Goal: Task Accomplishment & Management: Complete application form

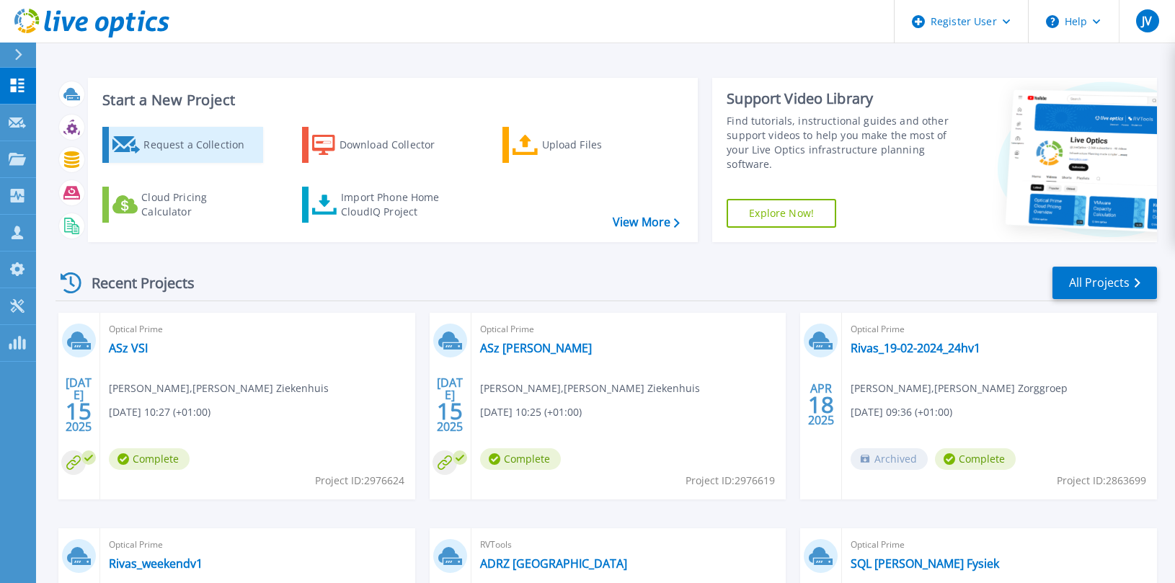
click at [206, 140] on div "Request a Collection" at bounding box center [200, 145] width 115 height 29
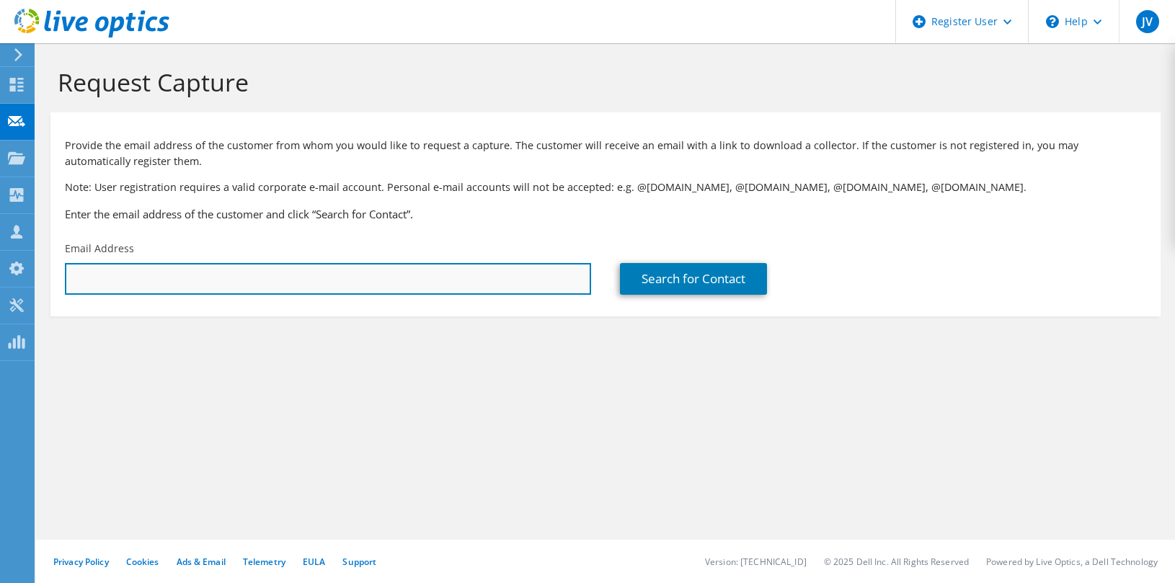
click at [327, 288] on input "text" at bounding box center [328, 279] width 526 height 32
drag, startPoint x: 105, startPoint y: 283, endPoint x: 61, endPoint y: 283, distance: 44.0
click at [61, 283] on div "Email Address n.van" at bounding box center [327, 268] width 555 height 68
paste input "[EMAIL_ADDRESS][DOMAIN_NAME]"
type input "[PERSON_NAME][EMAIL_ADDRESS][DOMAIN_NAME]"
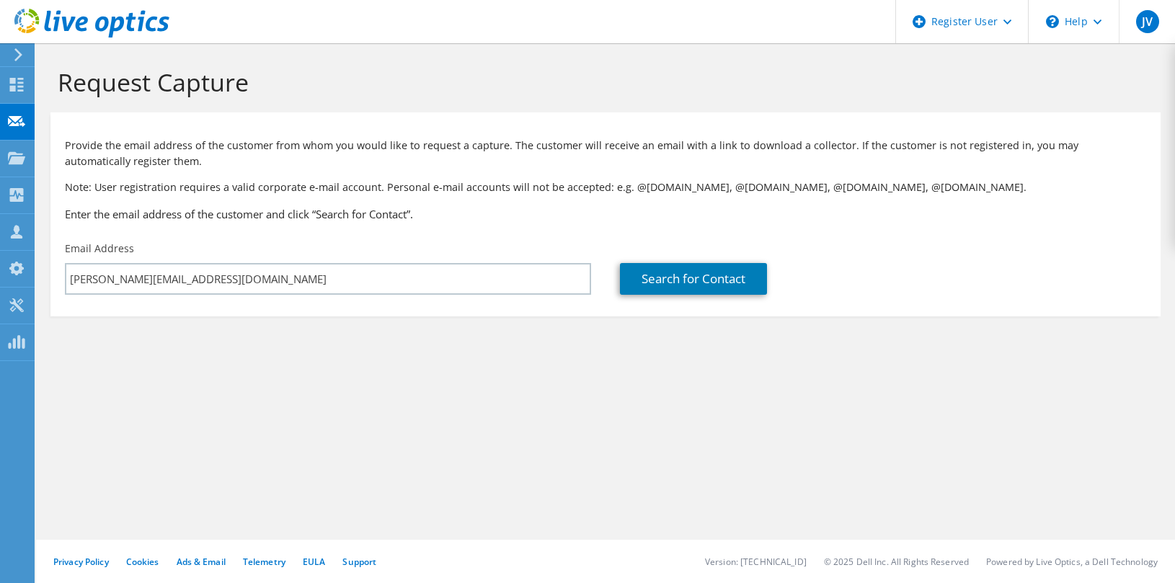
click at [354, 398] on div "Request Capture Provide the email address of the customer from whom you would l…" at bounding box center [605, 313] width 1139 height 540
click at [658, 277] on link "Search for Contact" at bounding box center [693, 279] width 147 height 32
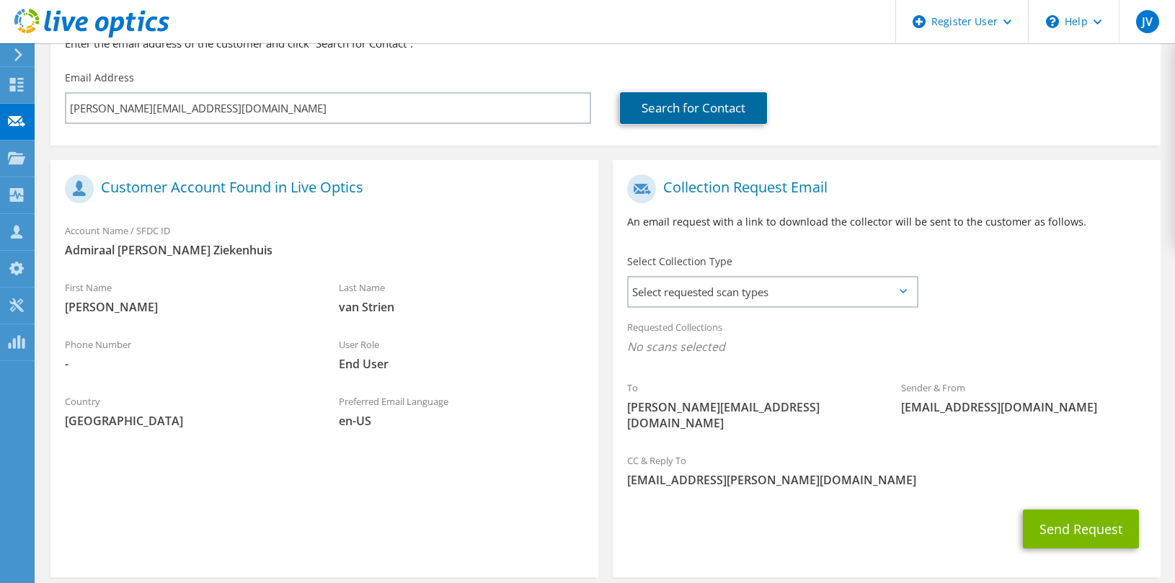
scroll to position [172, 0]
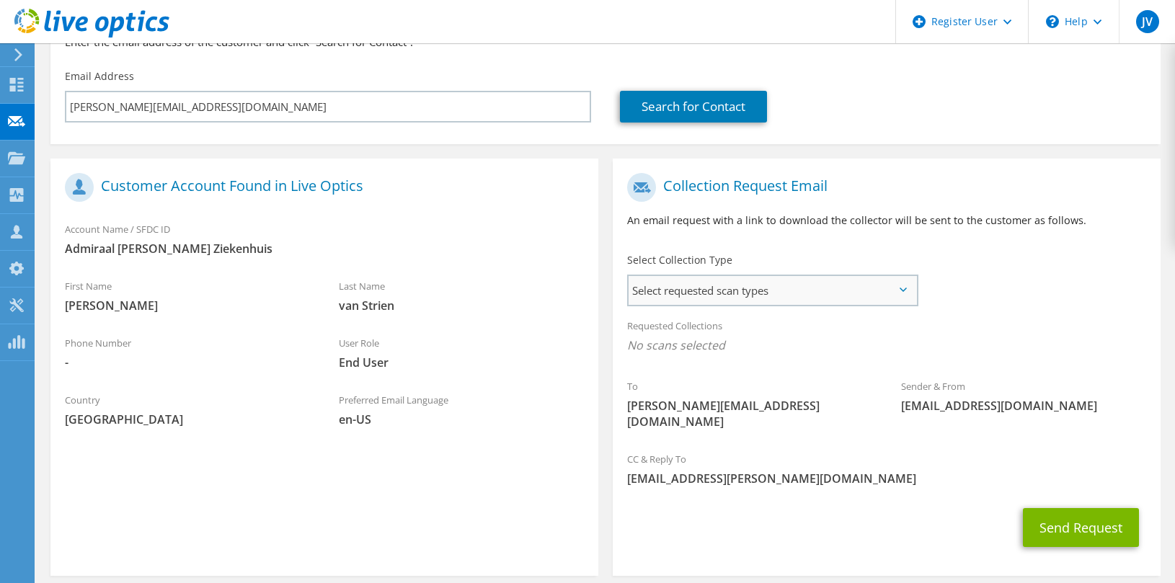
click at [704, 290] on span "Select requested scan types" at bounding box center [773, 290] width 288 height 29
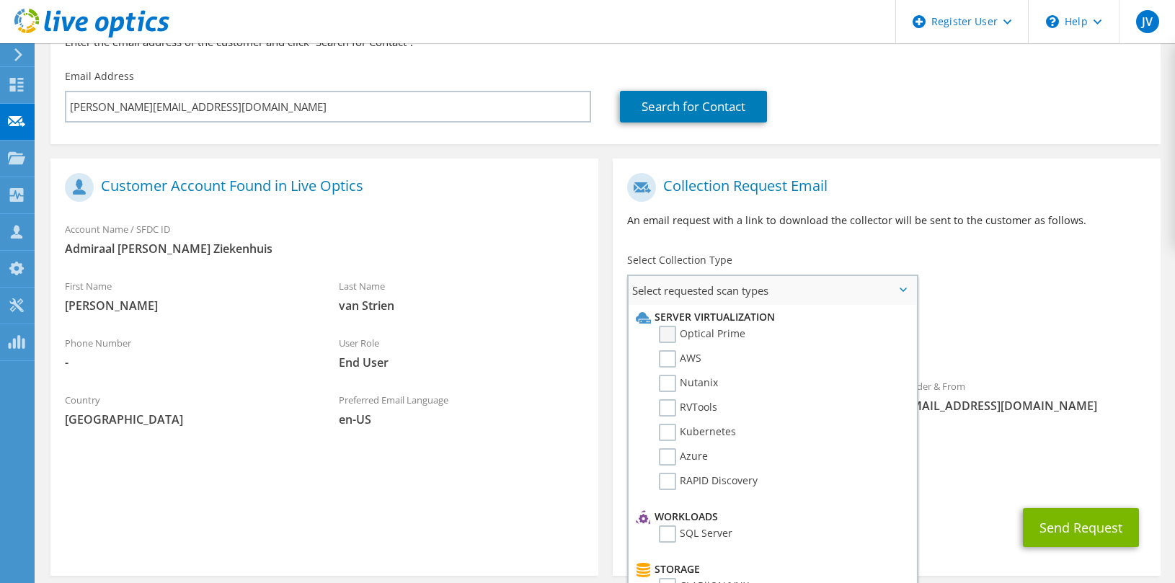
click at [671, 333] on label "Optical Prime" at bounding box center [702, 334] width 87 height 17
click at [0, 0] on input "Optical Prime" at bounding box center [0, 0] width 0 height 0
click at [983, 320] on div "Requested Collections No scans selected Optical Prime" at bounding box center [887, 340] width 548 height 58
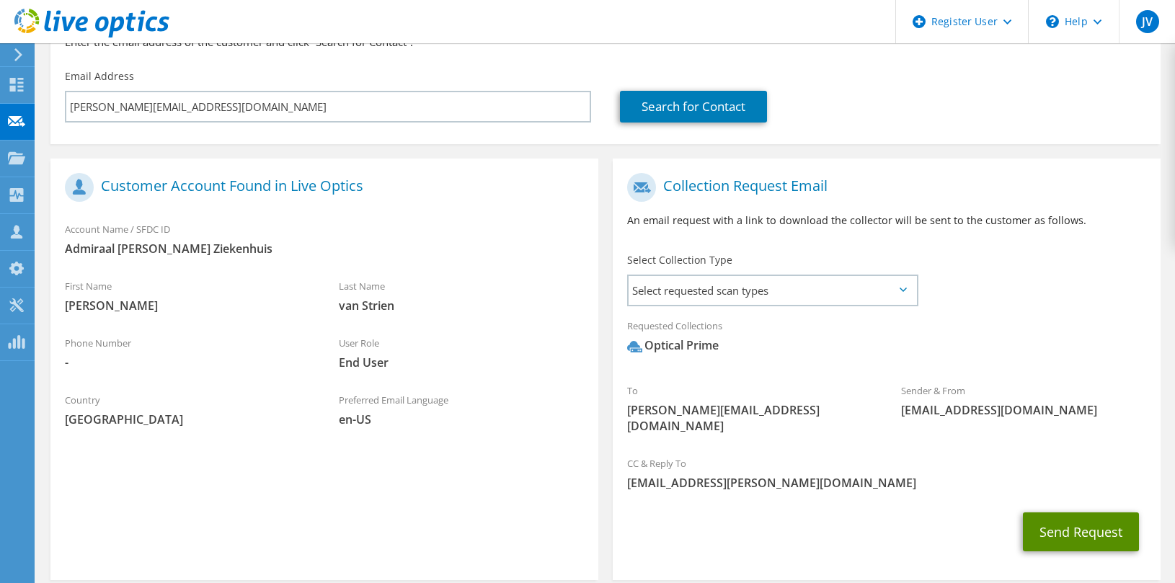
click at [1082, 513] on button "Send Request" at bounding box center [1081, 532] width 116 height 39
